Goal: Check status: Check status

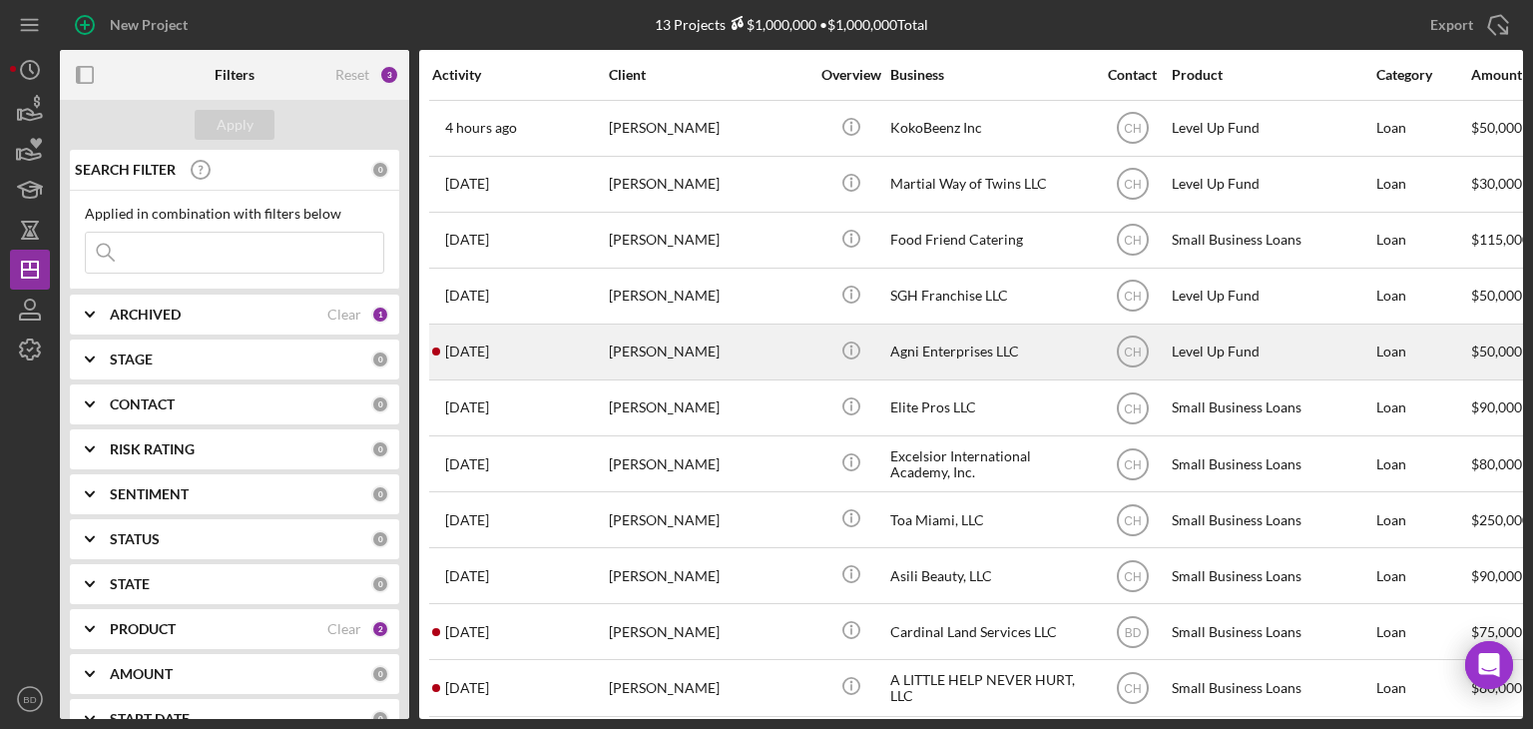
click at [929, 344] on div "Agni Enterprises LLC" at bounding box center [990, 351] width 200 height 53
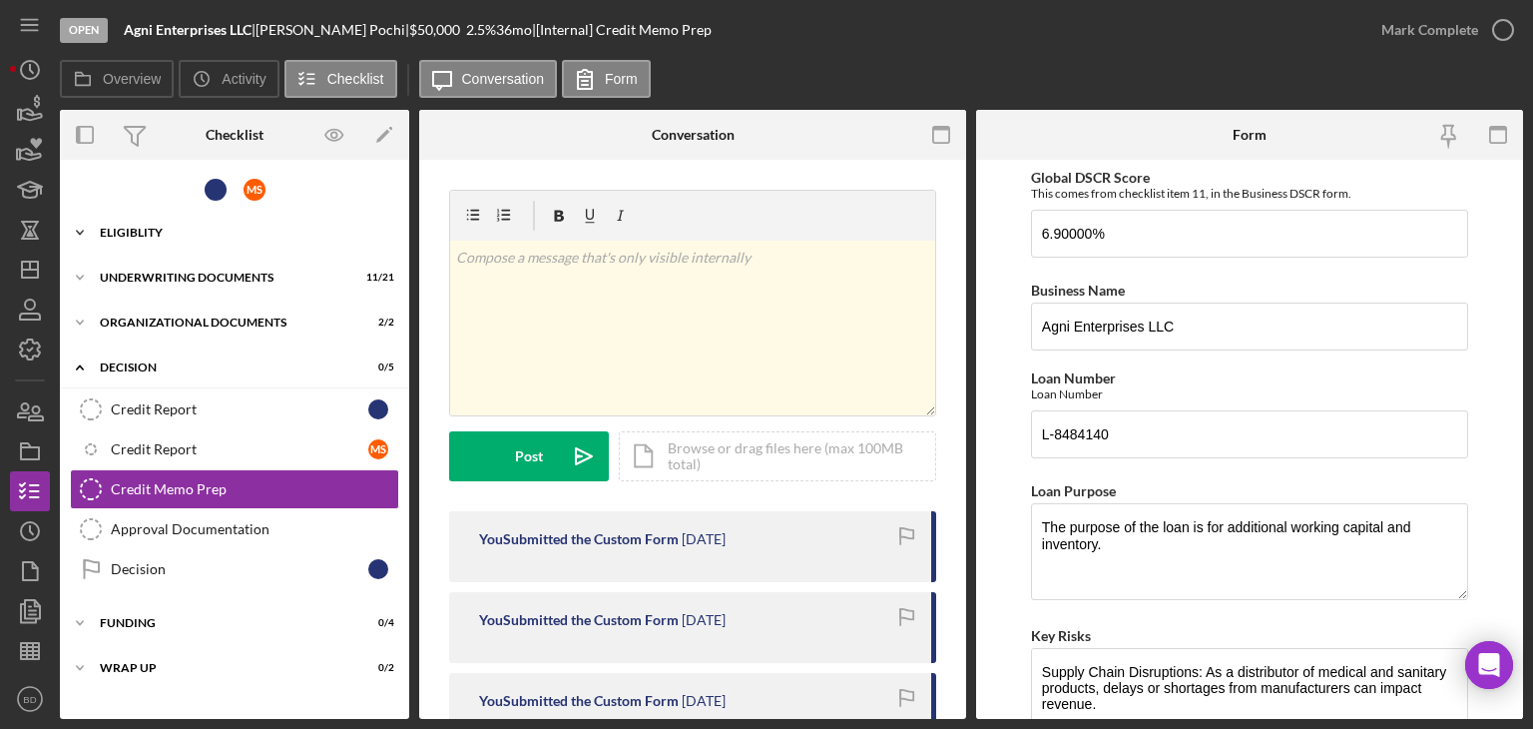
click at [120, 236] on div "Eligiblity" at bounding box center [242, 233] width 285 height 12
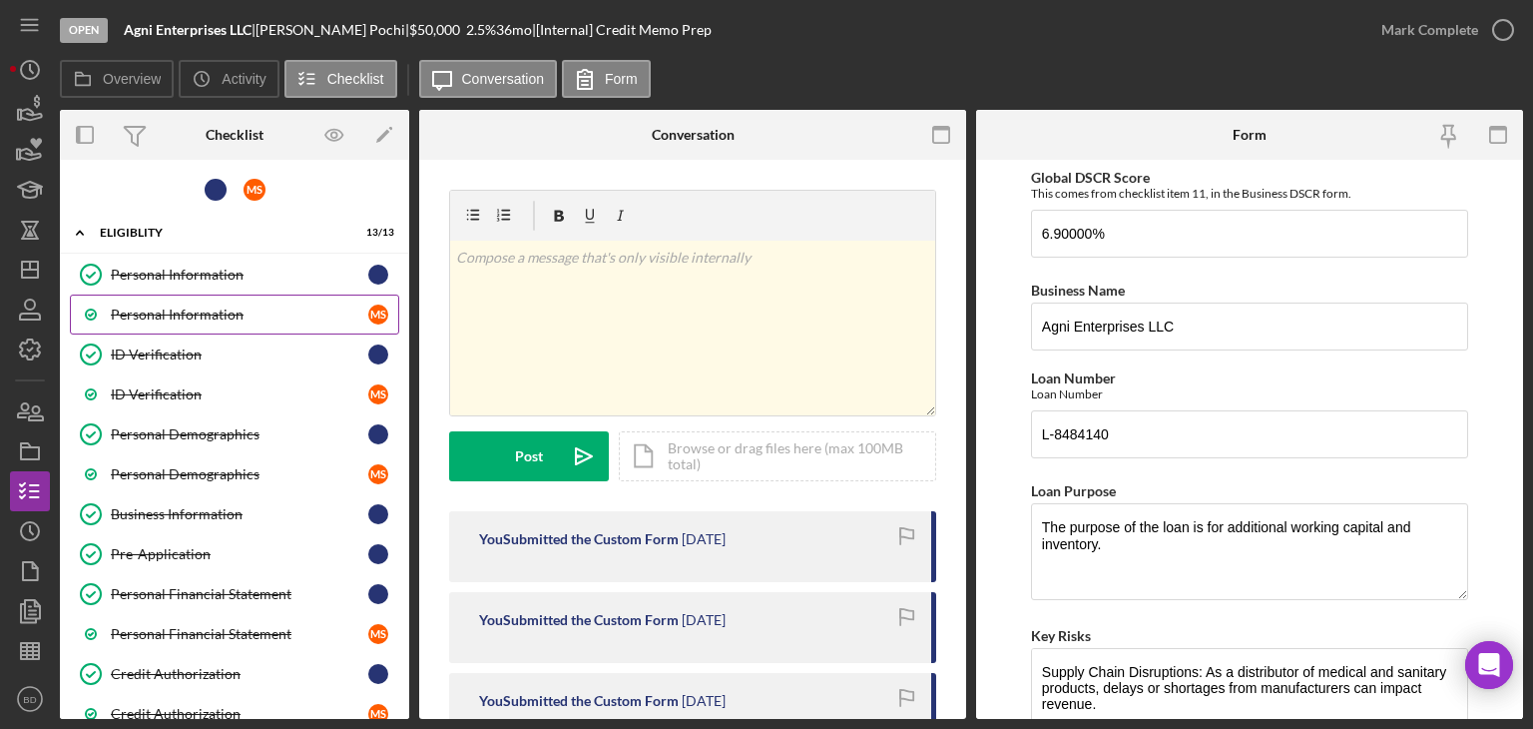
click at [151, 314] on div "Personal Information" at bounding box center [240, 314] width 258 height 16
